Goal: Task Accomplishment & Management: Use online tool/utility

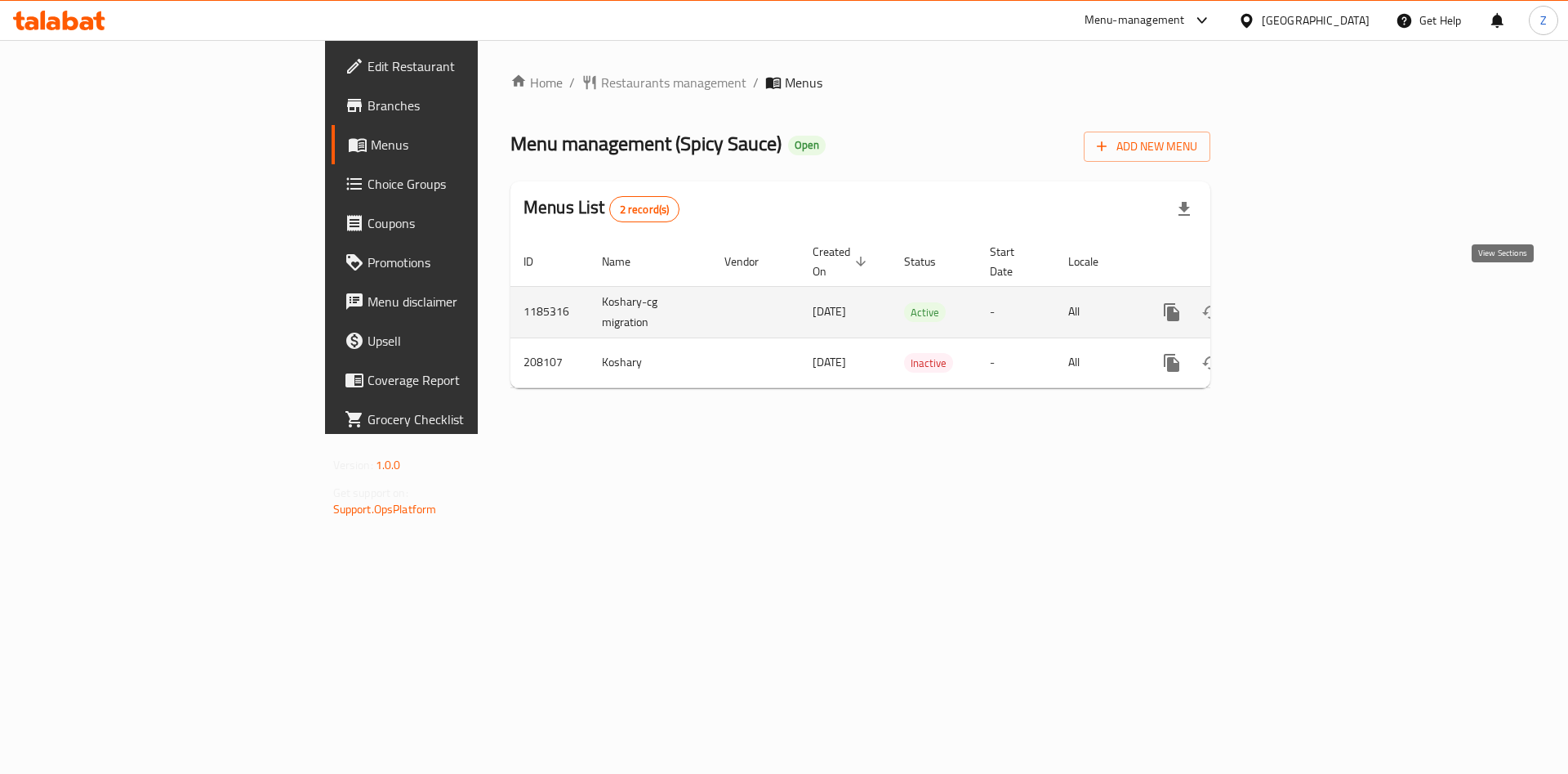
click at [1299, 302] on icon "enhanced table" at bounding box center [1290, 312] width 19 height 19
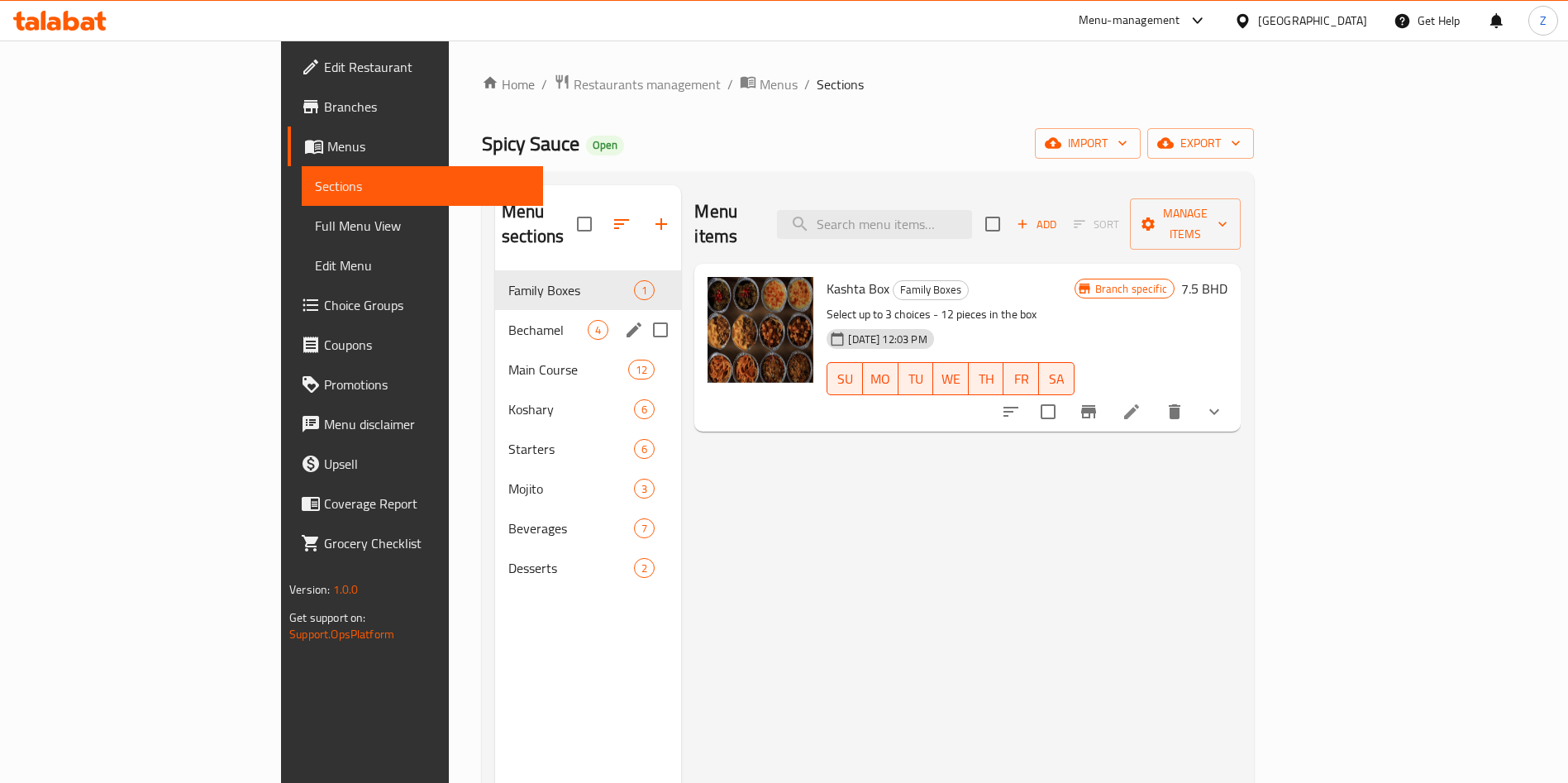
click at [495, 310] on div "Bechamel 4" at bounding box center [588, 329] width 186 height 40
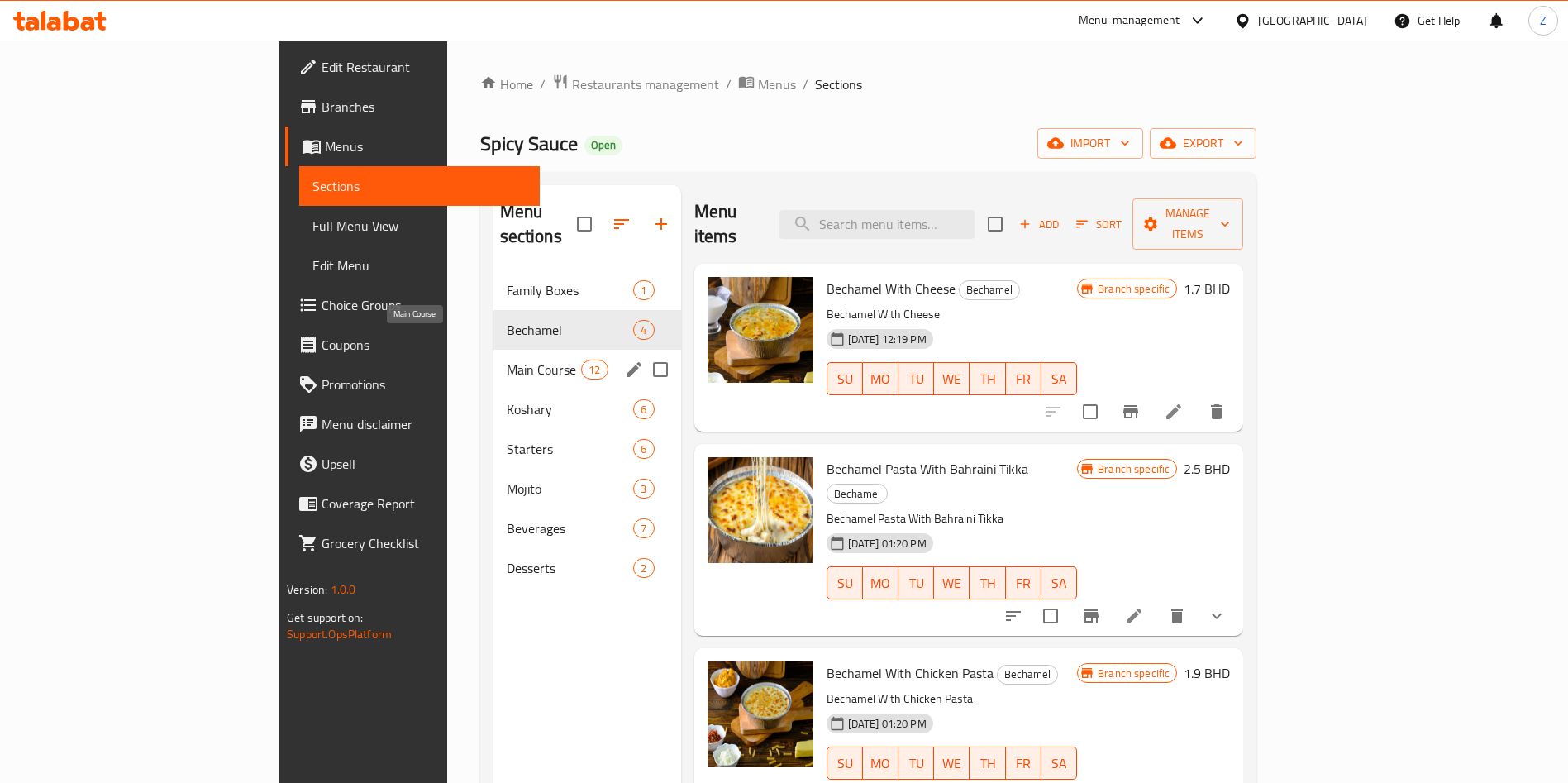
click at [506, 360] on span "Main Course" at bounding box center [544, 370] width 75 height 20
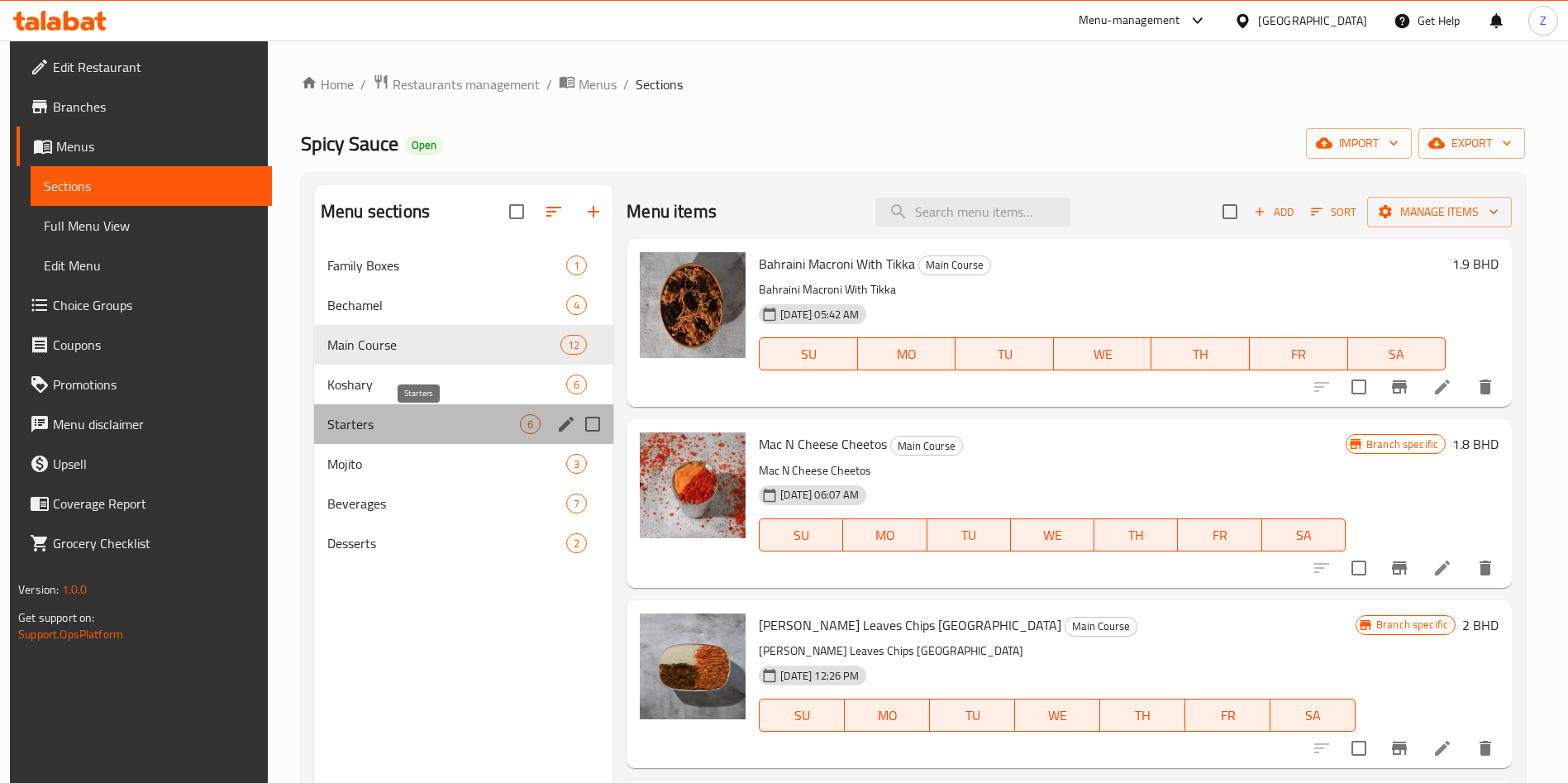
click at [416, 423] on span "Starters" at bounding box center [423, 424] width 193 height 20
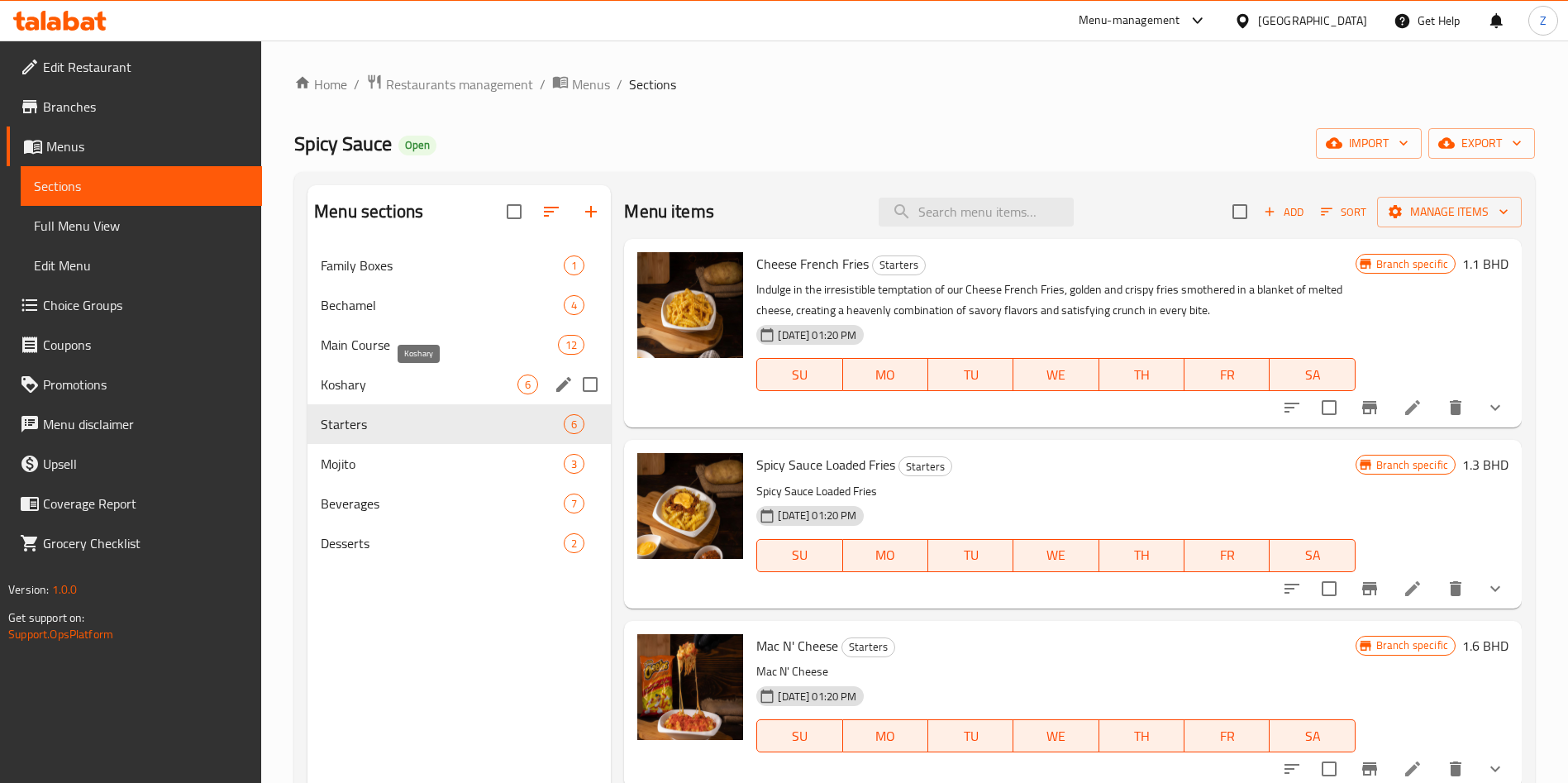
click at [417, 382] on span "Koshary" at bounding box center [418, 384] width 196 height 20
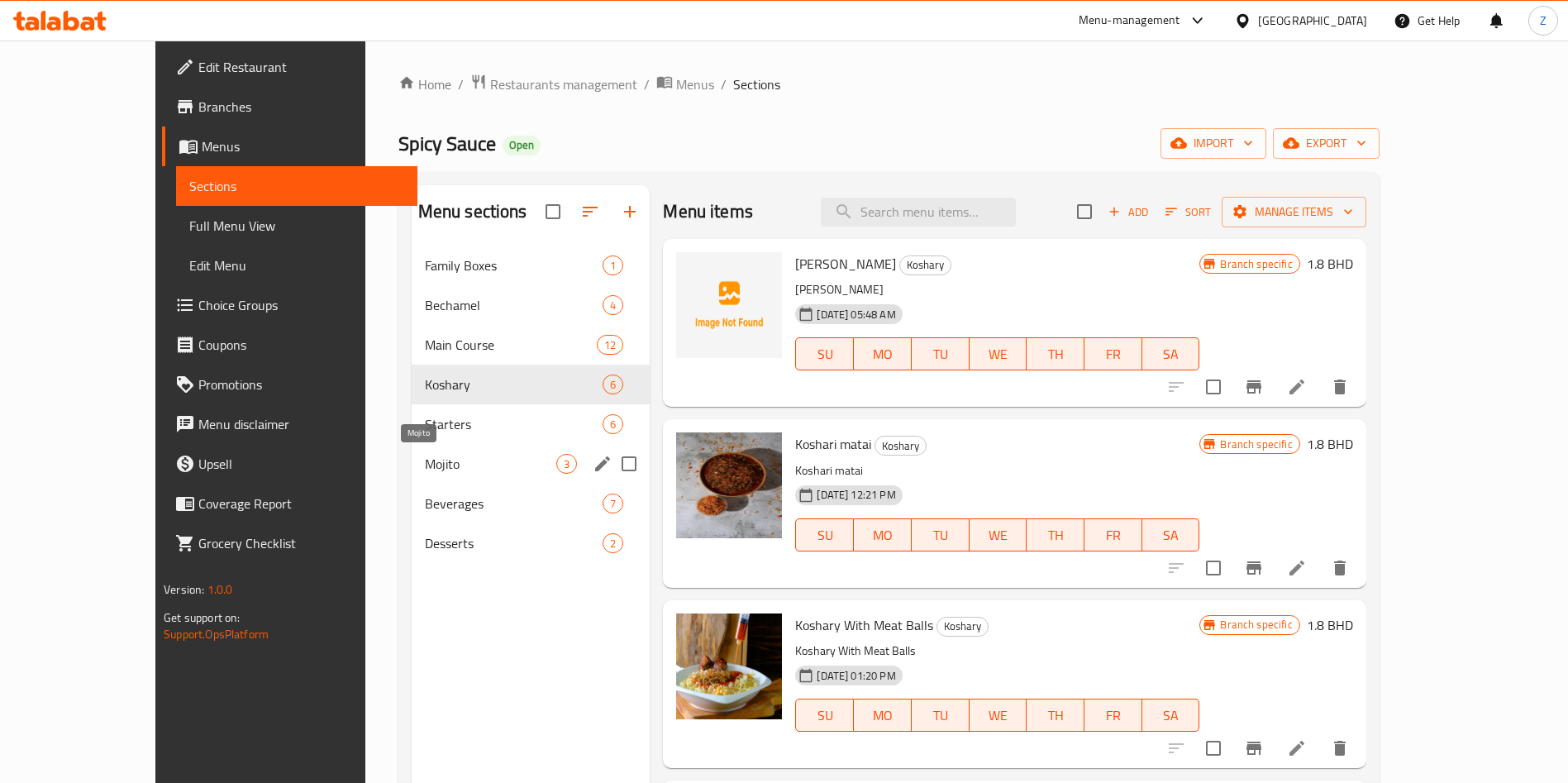
click at [425, 468] on span "Mojito" at bounding box center [491, 463] width 132 height 20
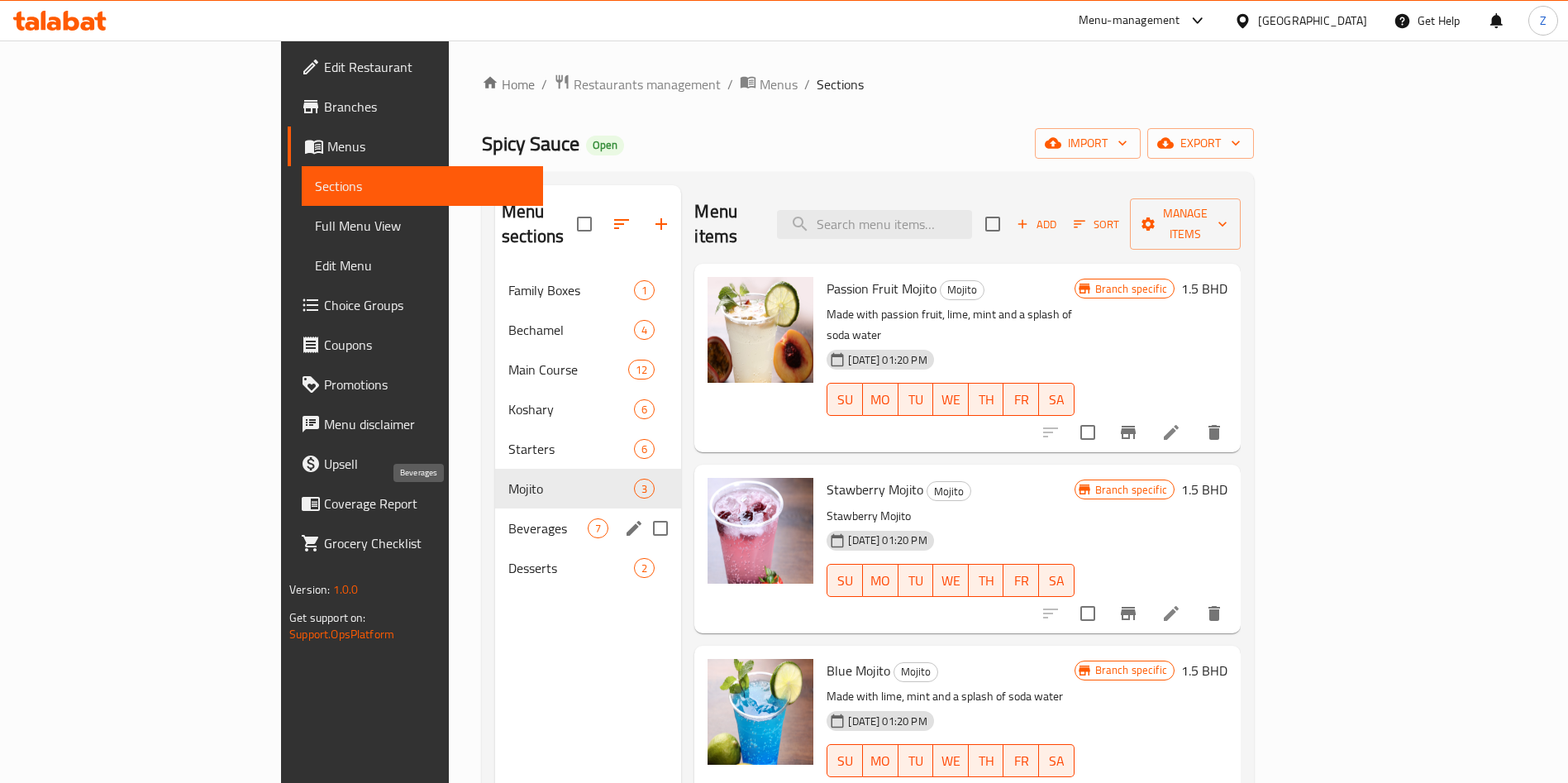
click at [495, 548] on div "Desserts 2" at bounding box center [588, 568] width 186 height 40
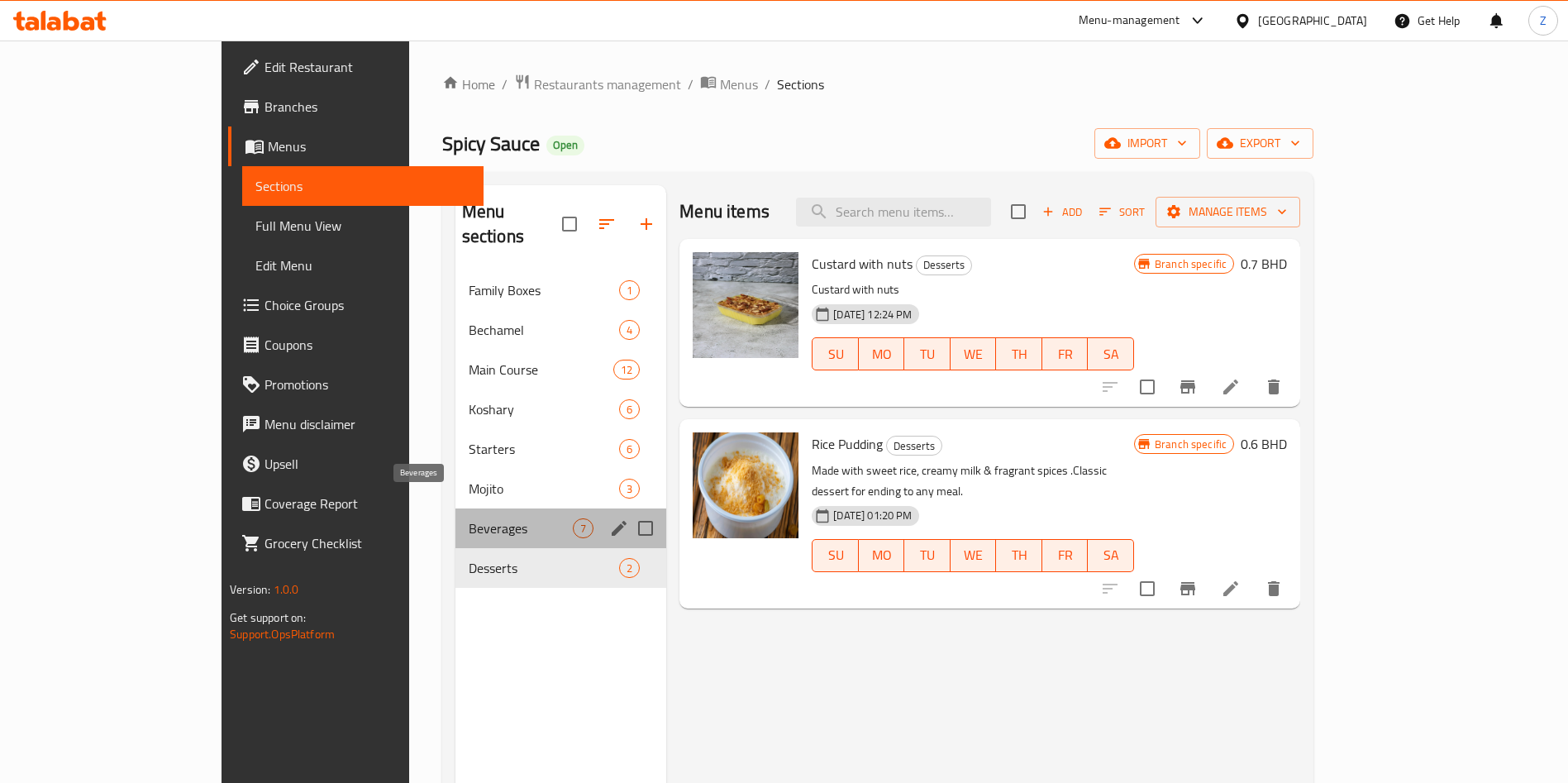
click at [468, 518] on span "Beverages" at bounding box center [520, 528] width 105 height 20
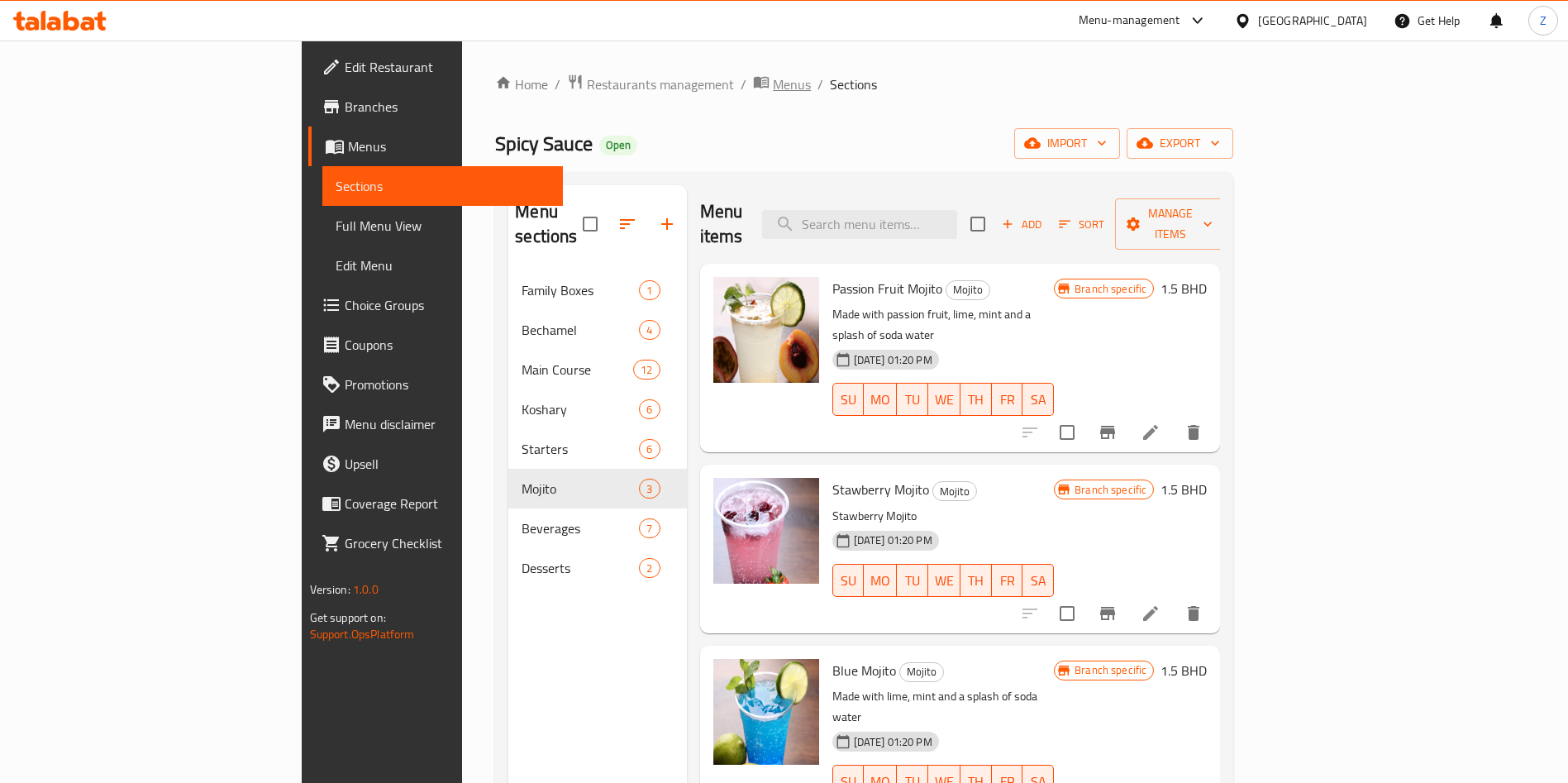
click at [773, 77] on span "Menus" at bounding box center [792, 84] width 38 height 20
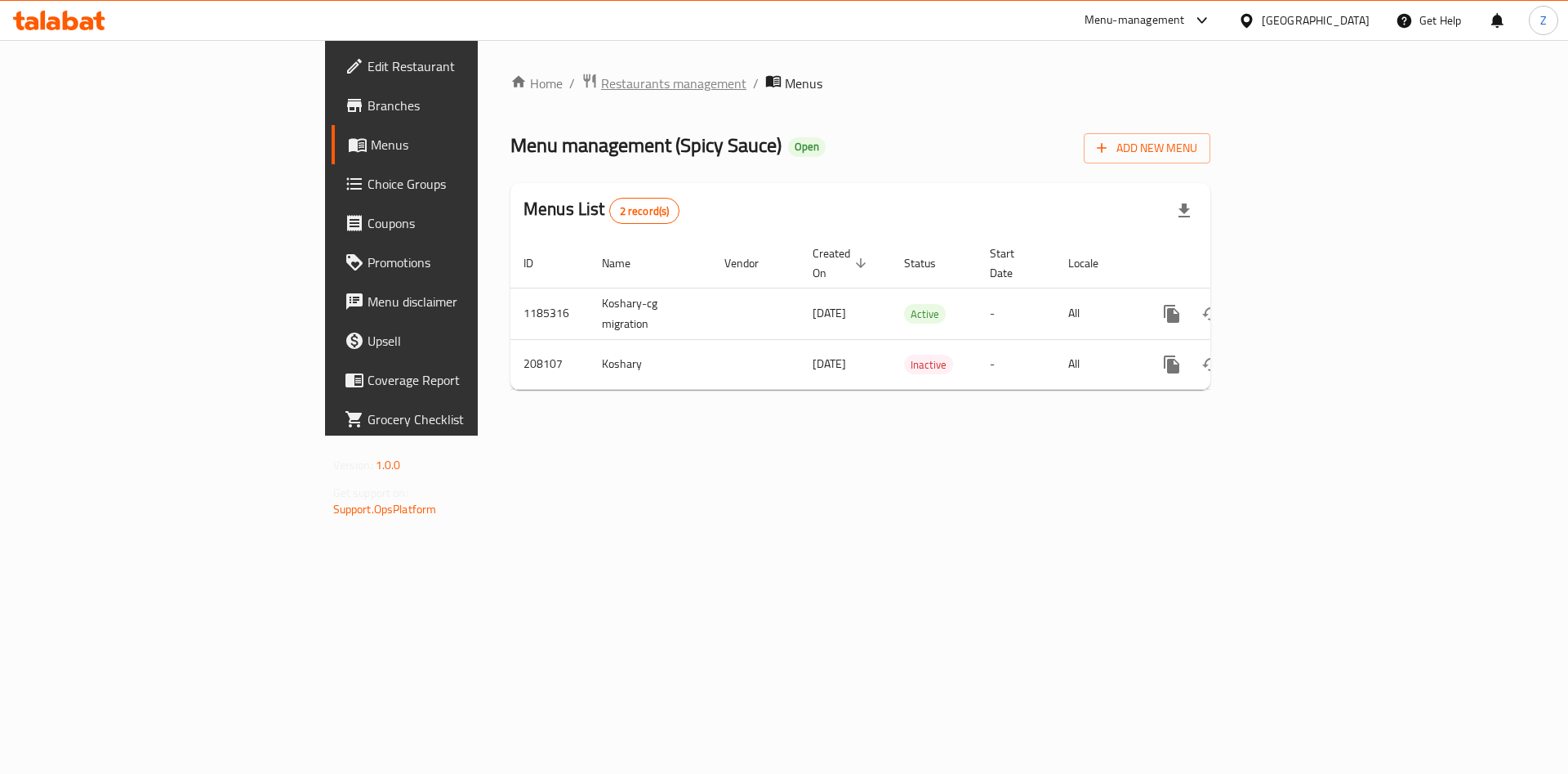
click at [601, 92] on span "Restaurants management" at bounding box center [673, 83] width 145 height 19
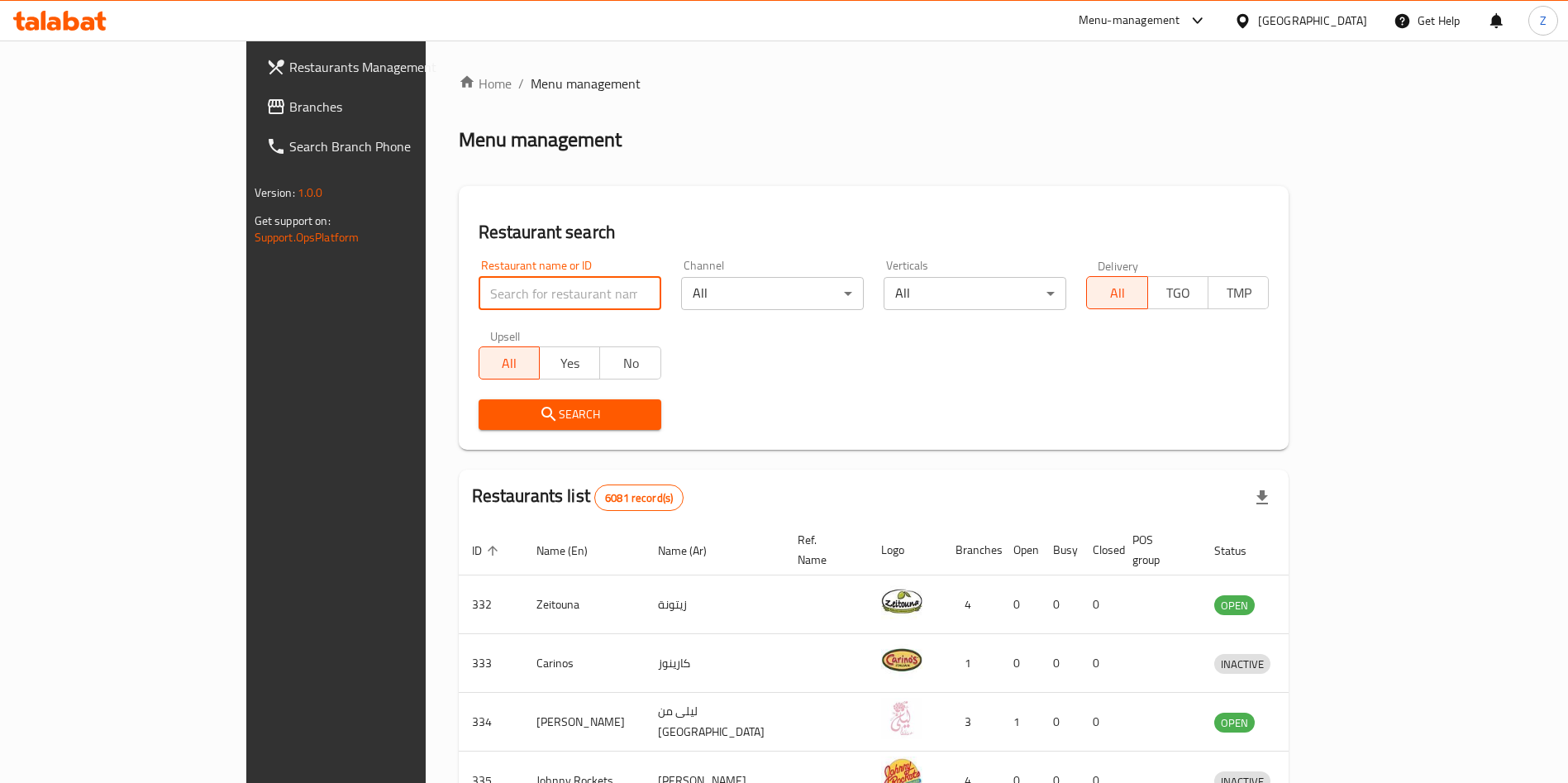
click at [479, 286] on input "search" at bounding box center [570, 293] width 183 height 33
click button "Search" at bounding box center [570, 413] width 183 height 30
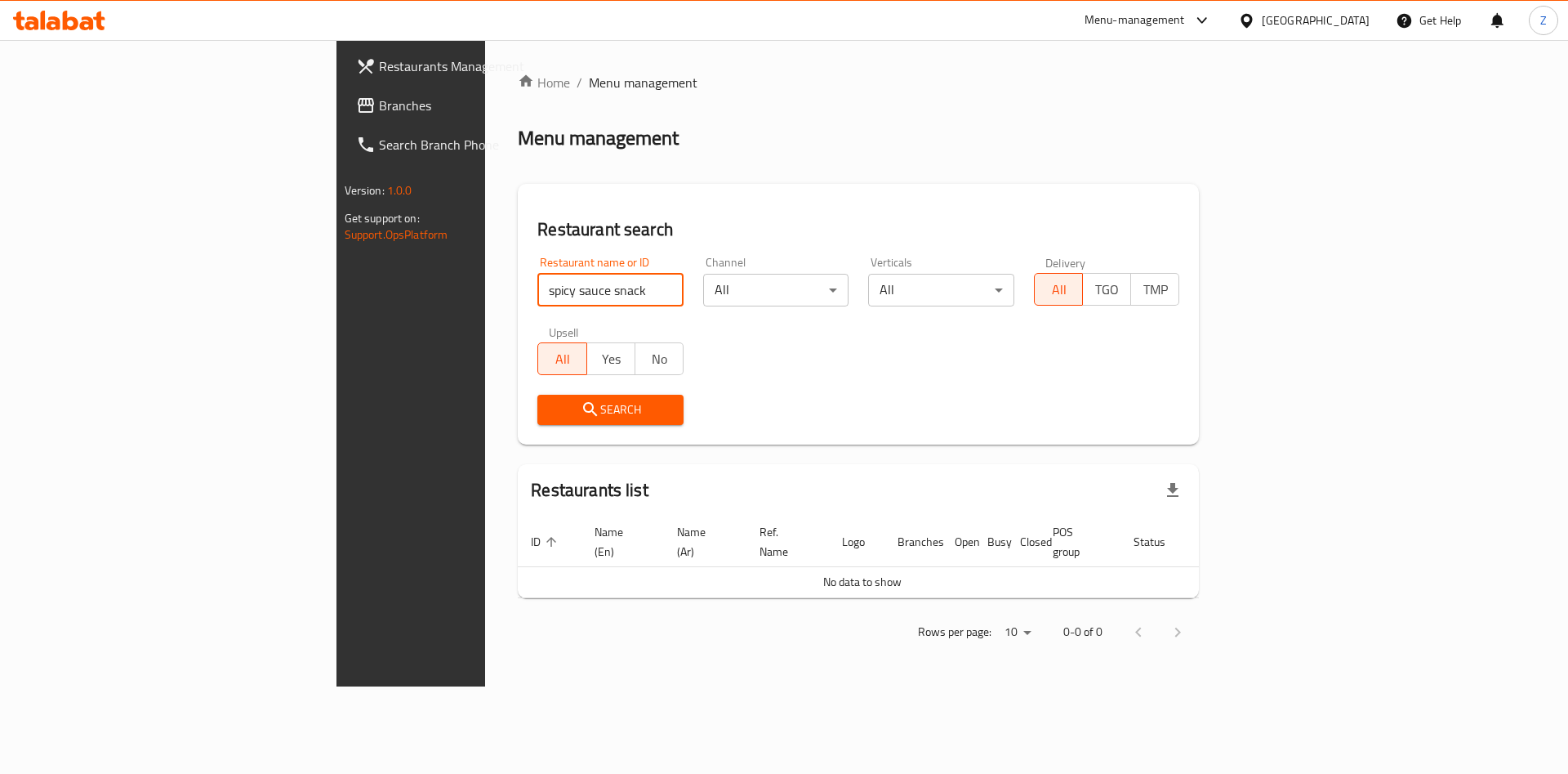
drag, startPoint x: 470, startPoint y: 288, endPoint x: 388, endPoint y: 272, distance: 83.5
click at [537, 272] on div "Restaurant name or ID spicy sauce snack Restaurant name or ID" at bounding box center [610, 281] width 146 height 50
type input "spicy sauce"
click button "Search" at bounding box center [610, 409] width 146 height 30
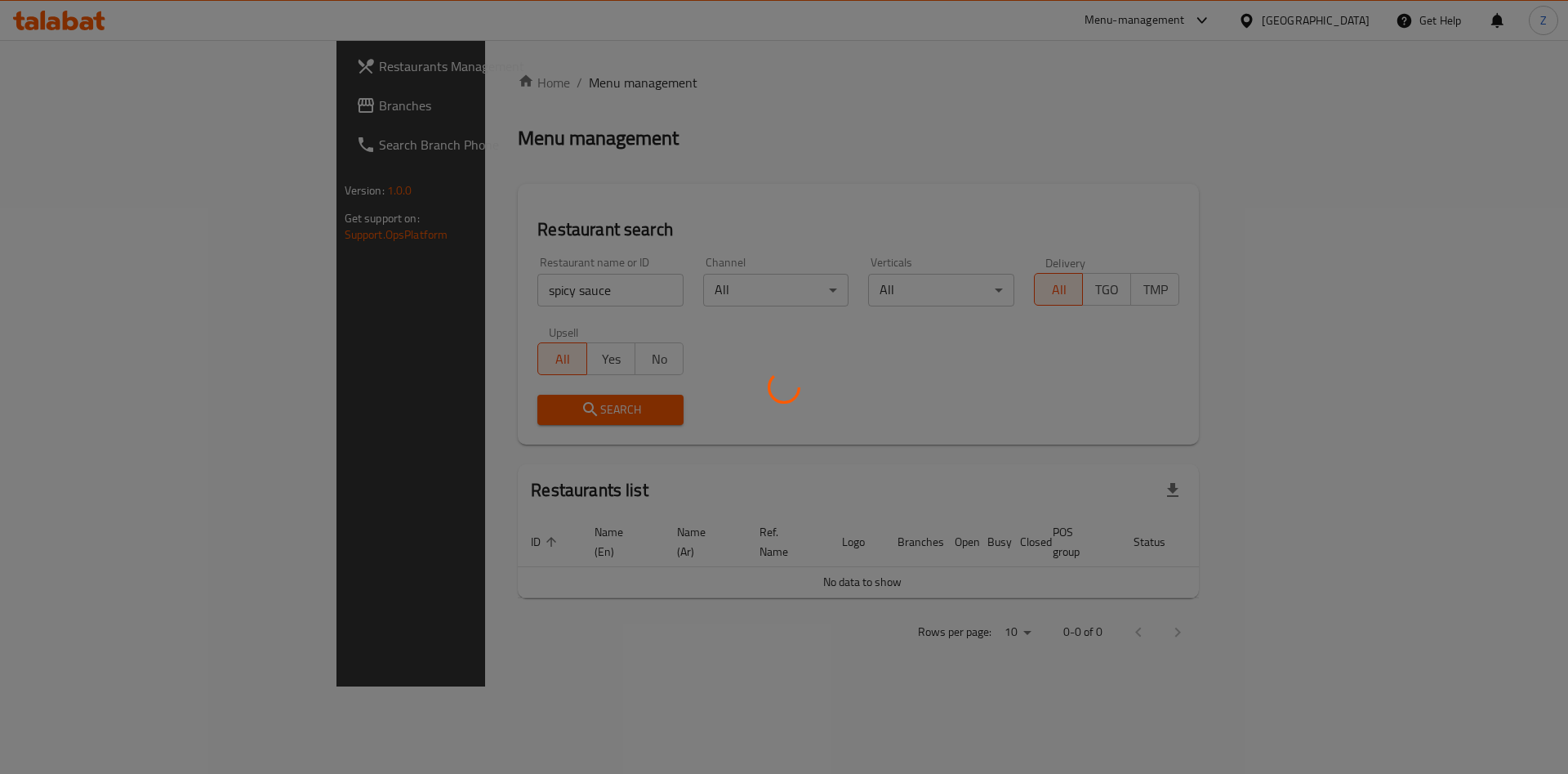
click at [570, 393] on div at bounding box center [784, 387] width 1568 height 774
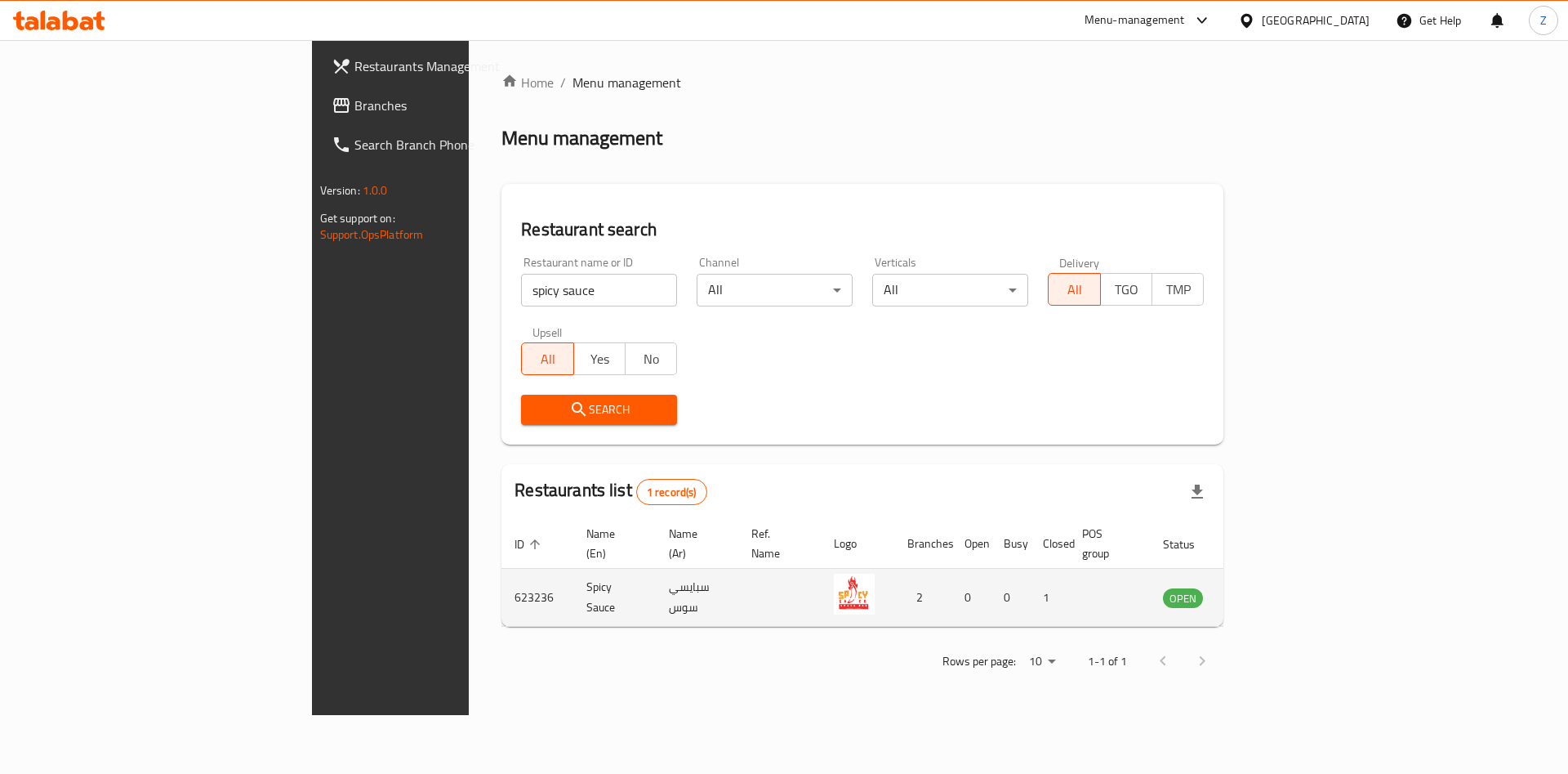
click at [1279, 588] on link "enhanced table" at bounding box center [1264, 597] width 30 height 19
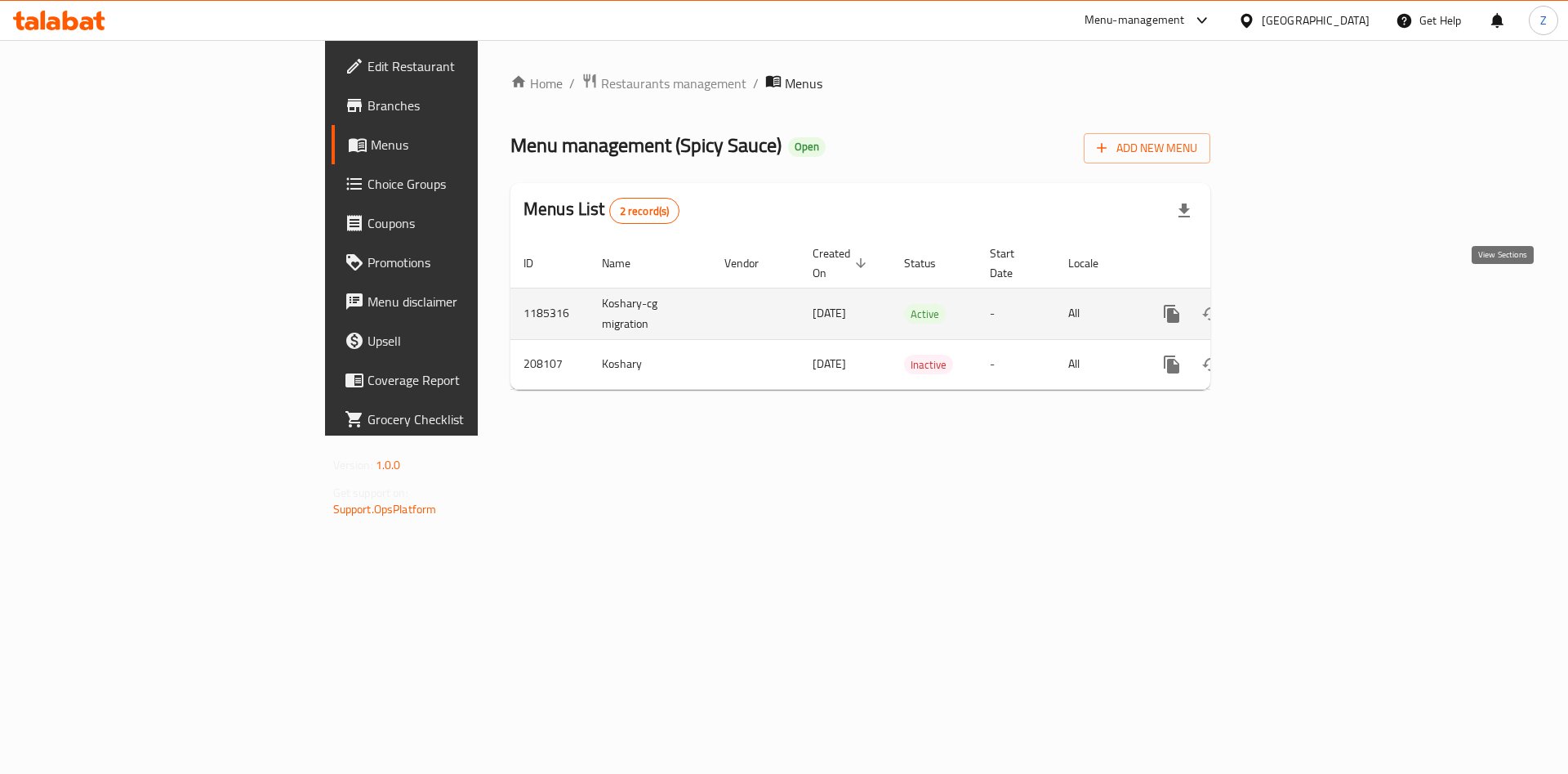
click at [1297, 306] on icon "enhanced table" at bounding box center [1289, 313] width 14 height 14
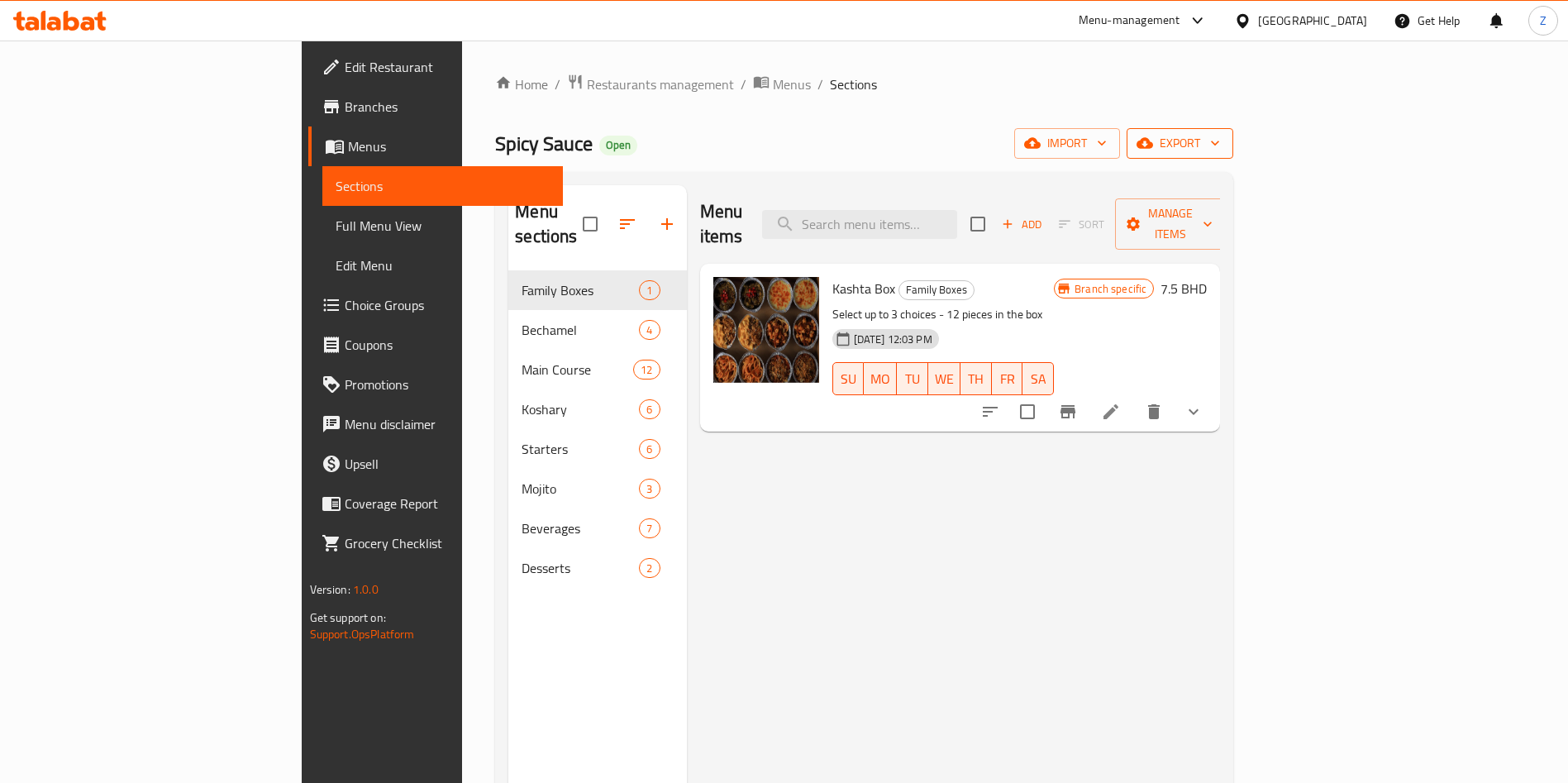
click at [1220, 142] on span "export" at bounding box center [1180, 143] width 80 height 21
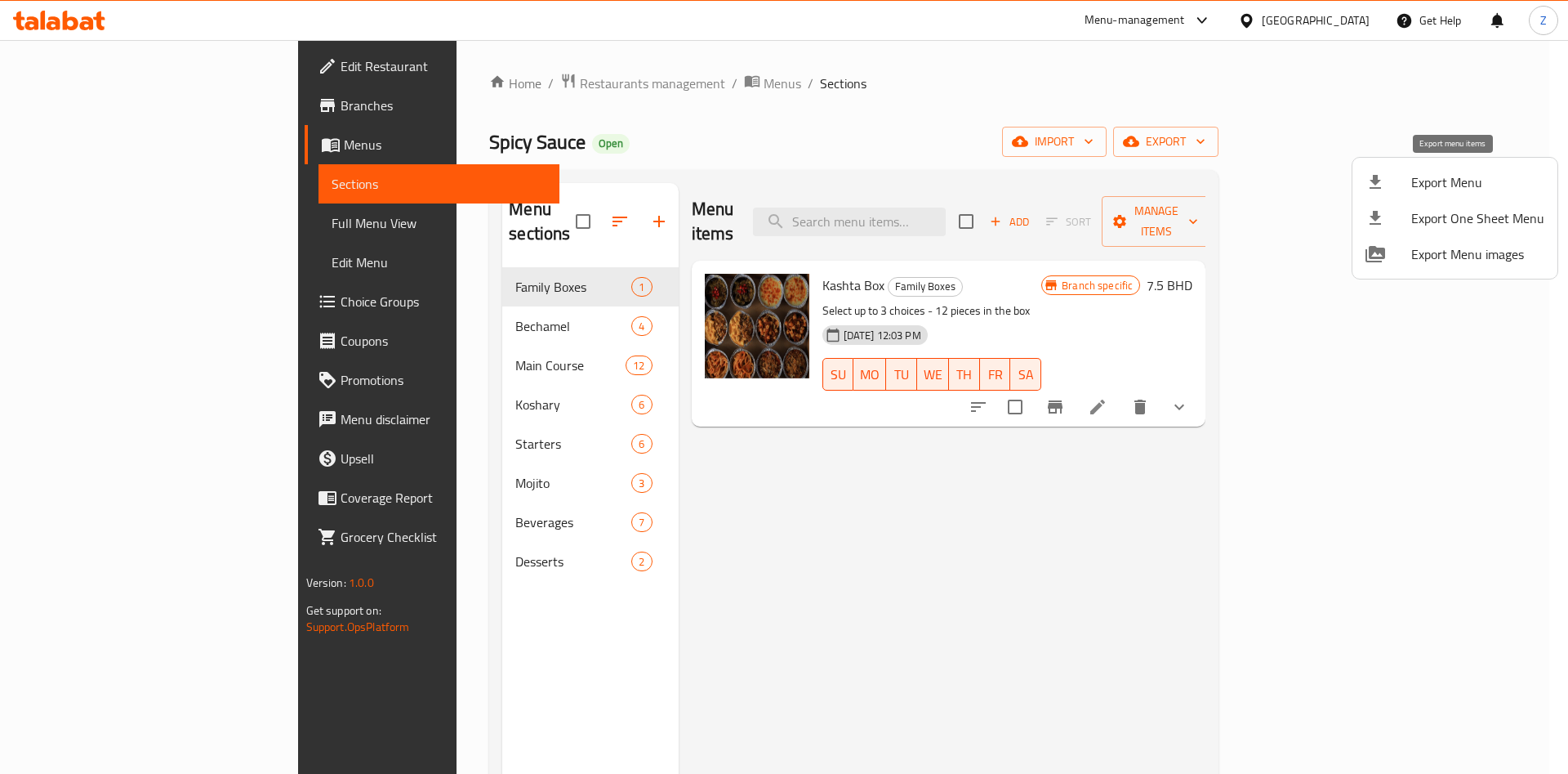
click at [1443, 177] on span "Export Menu" at bounding box center [1478, 182] width 133 height 19
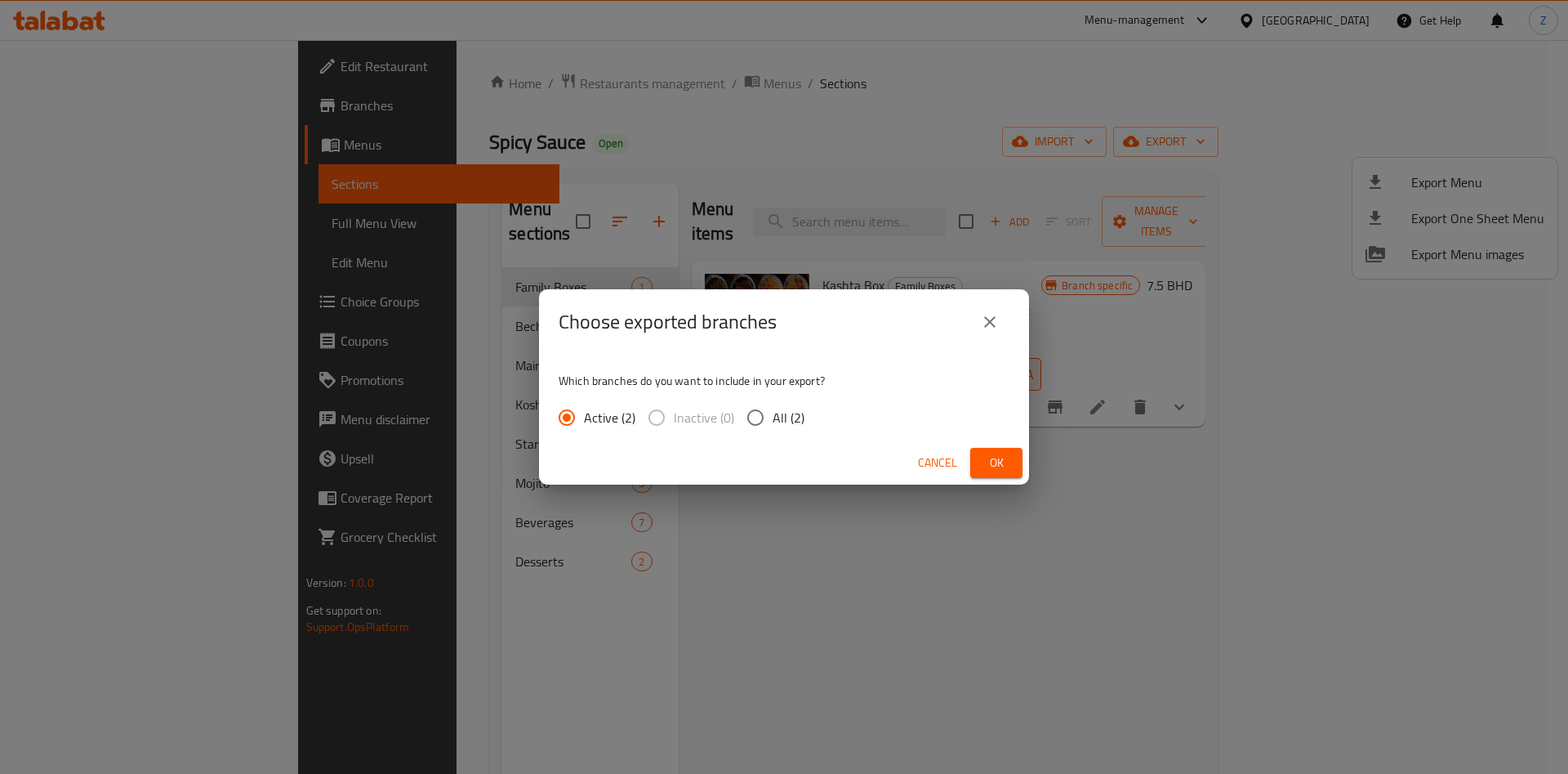
click at [995, 462] on span "Ok" at bounding box center [996, 462] width 26 height 20
